Goal: Information Seeking & Learning: Learn about a topic

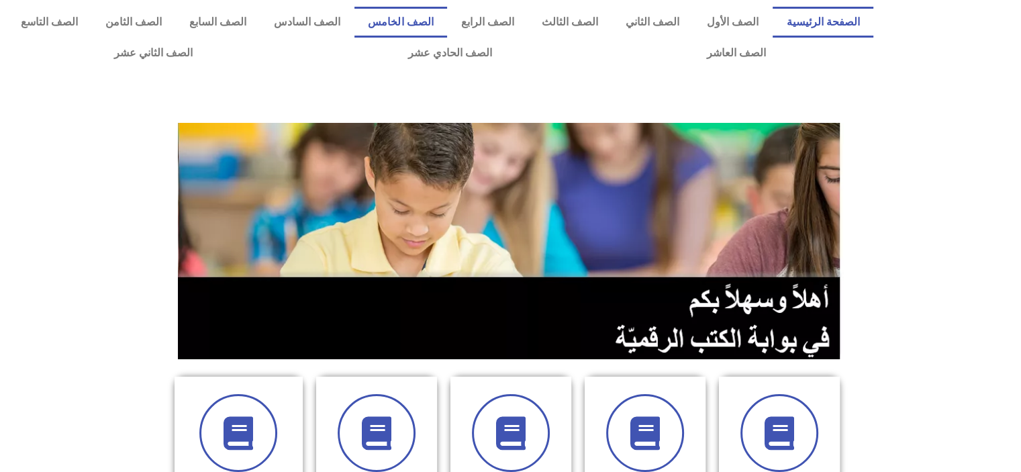
click at [444, 24] on link "الصف الخامس" at bounding box center [401, 22] width 93 height 31
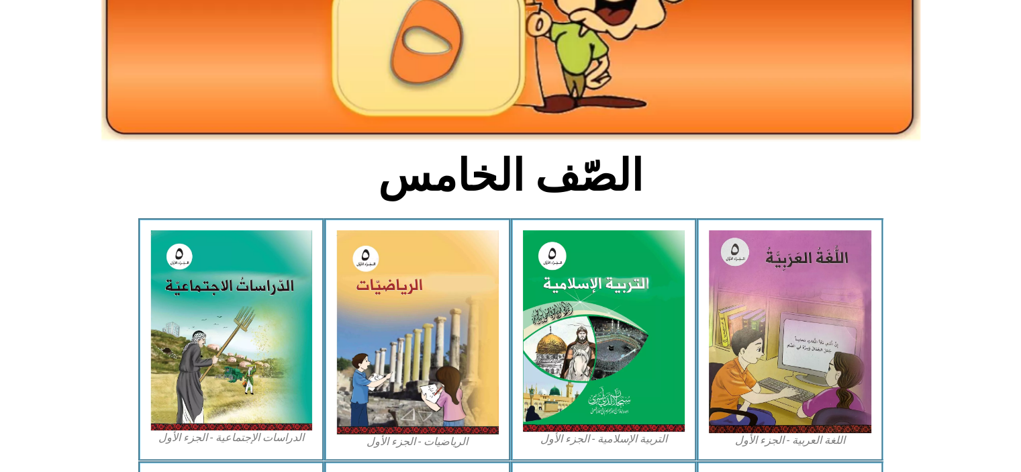
scroll to position [223, 0]
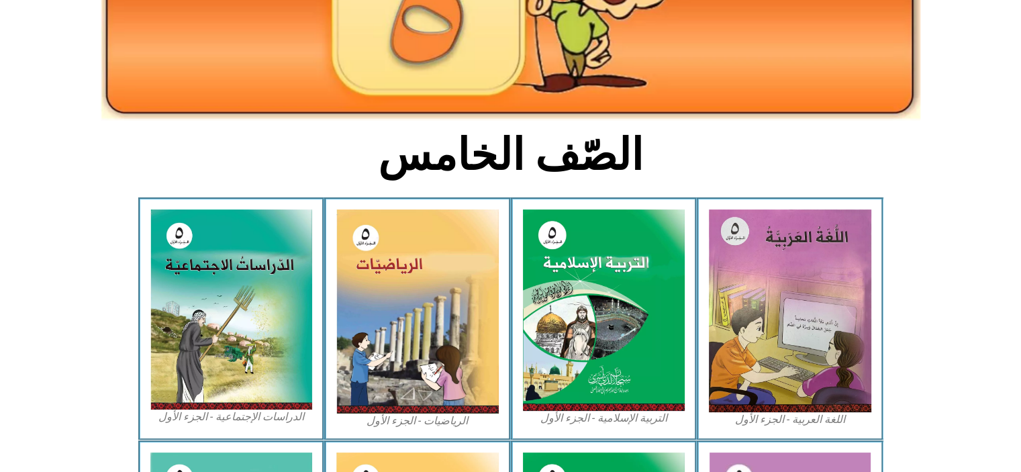
click at [440, 312] on img at bounding box center [417, 312] width 163 height 204
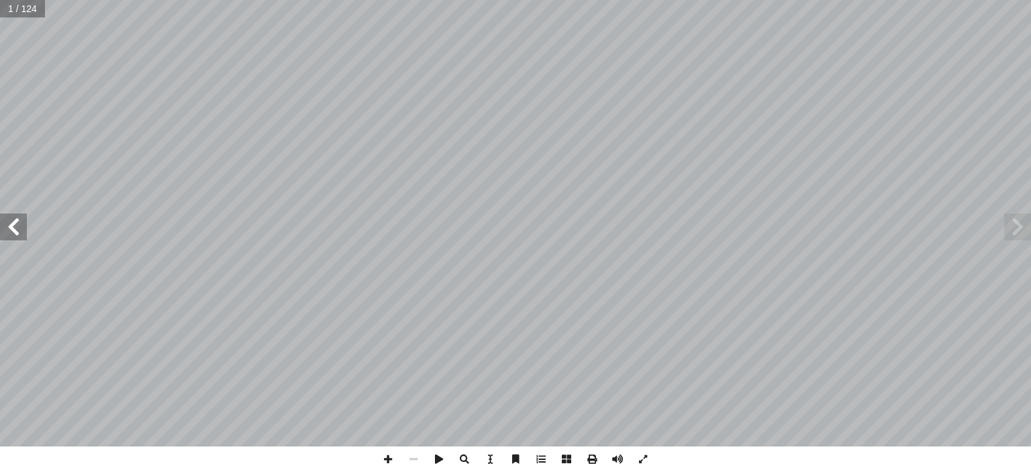
click at [13, 224] on span at bounding box center [13, 227] width 27 height 27
click at [17, 228] on span at bounding box center [13, 227] width 27 height 27
click at [21, 226] on span at bounding box center [13, 227] width 27 height 27
click at [13, 232] on span at bounding box center [13, 227] width 27 height 27
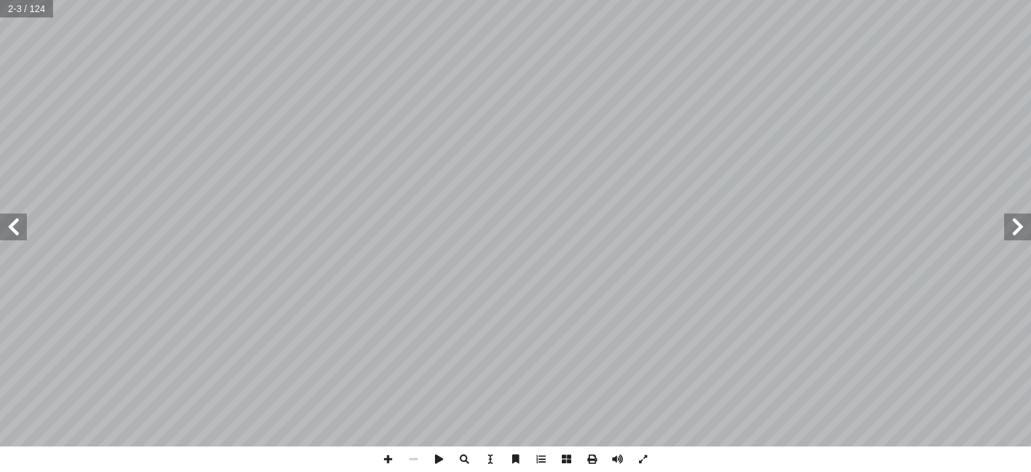
click at [13, 225] on span at bounding box center [13, 227] width 27 height 27
click at [9, 231] on span at bounding box center [13, 227] width 27 height 27
click at [18, 224] on span at bounding box center [13, 227] width 27 height 27
click at [18, 234] on span at bounding box center [13, 227] width 27 height 27
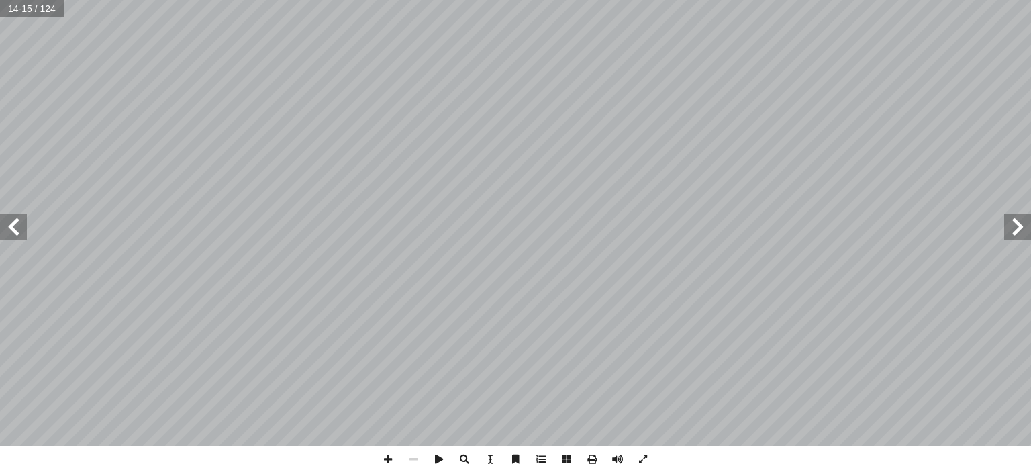
click at [17, 232] on span at bounding box center [13, 227] width 27 height 27
click at [16, 230] on span at bounding box center [13, 227] width 27 height 27
click at [15, 230] on span at bounding box center [13, 227] width 27 height 27
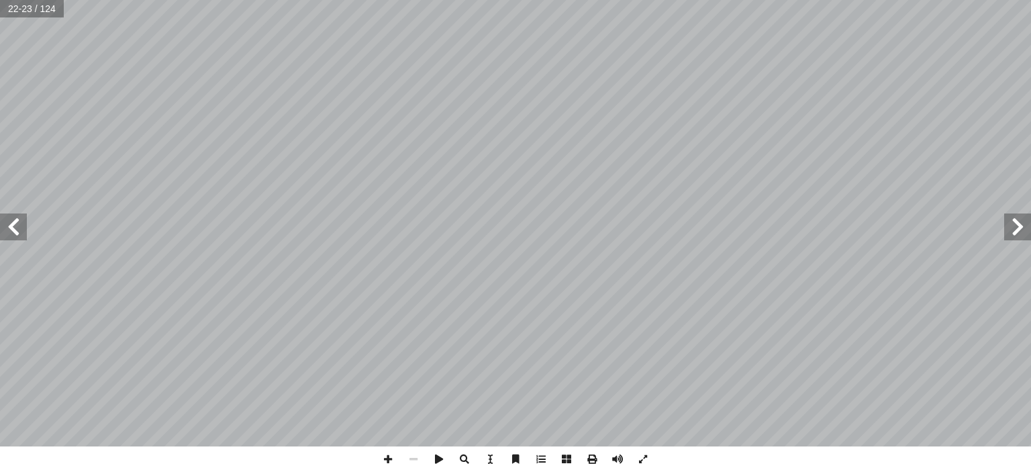
click at [8, 234] on span at bounding box center [13, 227] width 27 height 27
click at [9, 235] on span at bounding box center [13, 227] width 27 height 27
click at [1018, 226] on span at bounding box center [1018, 227] width 27 height 27
click at [17, 228] on span at bounding box center [13, 227] width 27 height 27
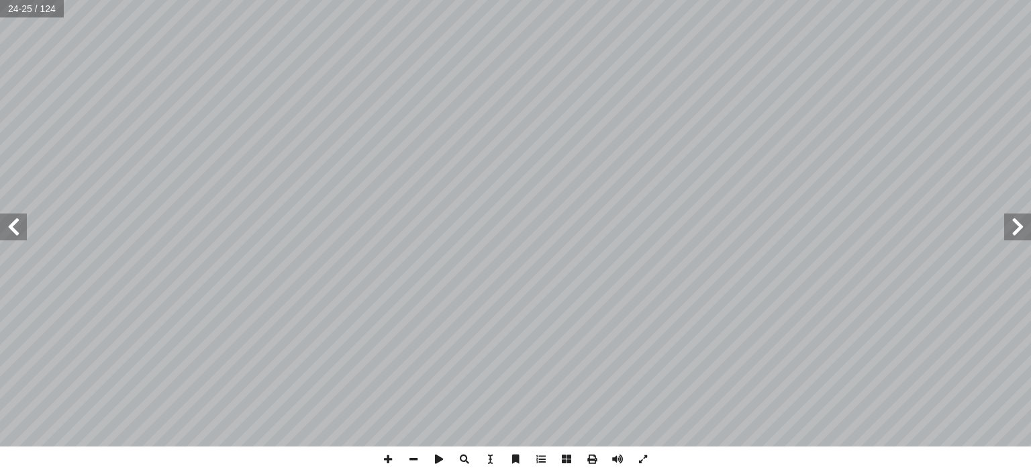
click at [15, 226] on span at bounding box center [13, 227] width 27 height 27
